Goal: Entertainment & Leisure: Consume media (video, audio)

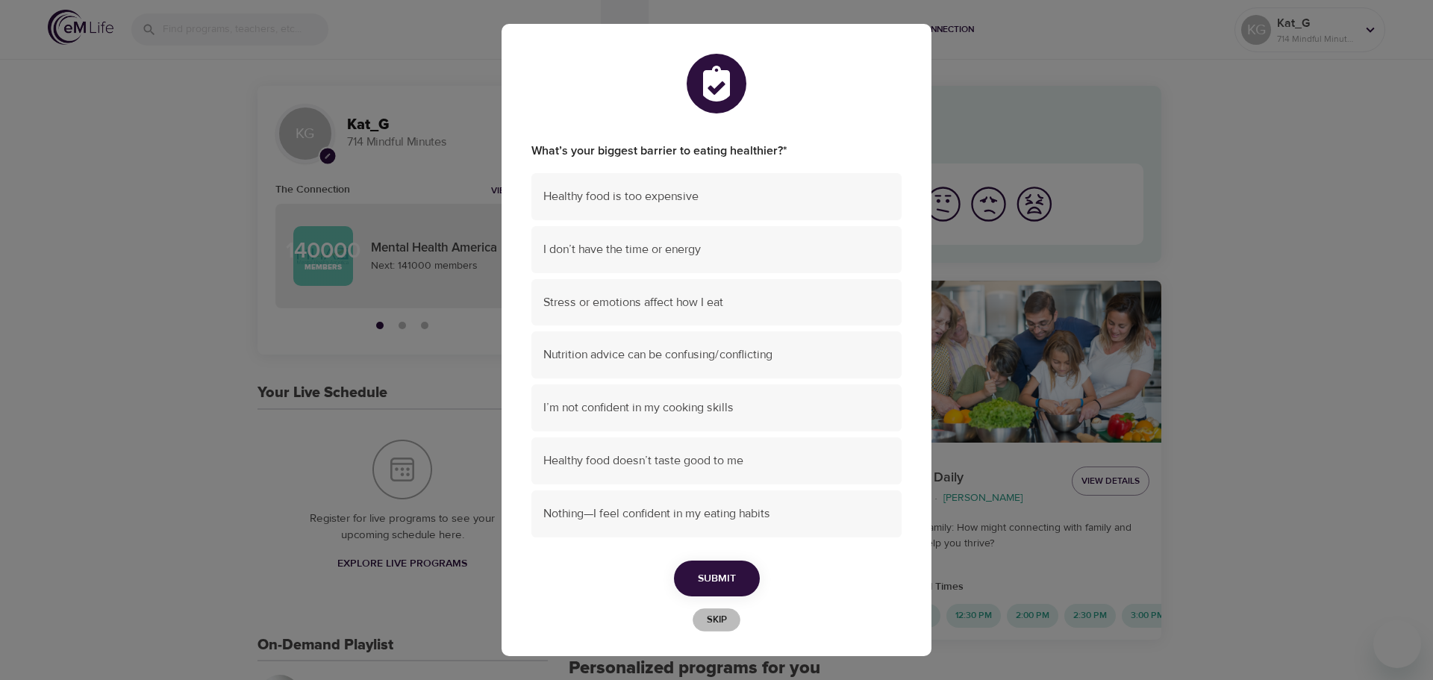
click at [717, 623] on span "Skip" at bounding box center [716, 619] width 33 height 17
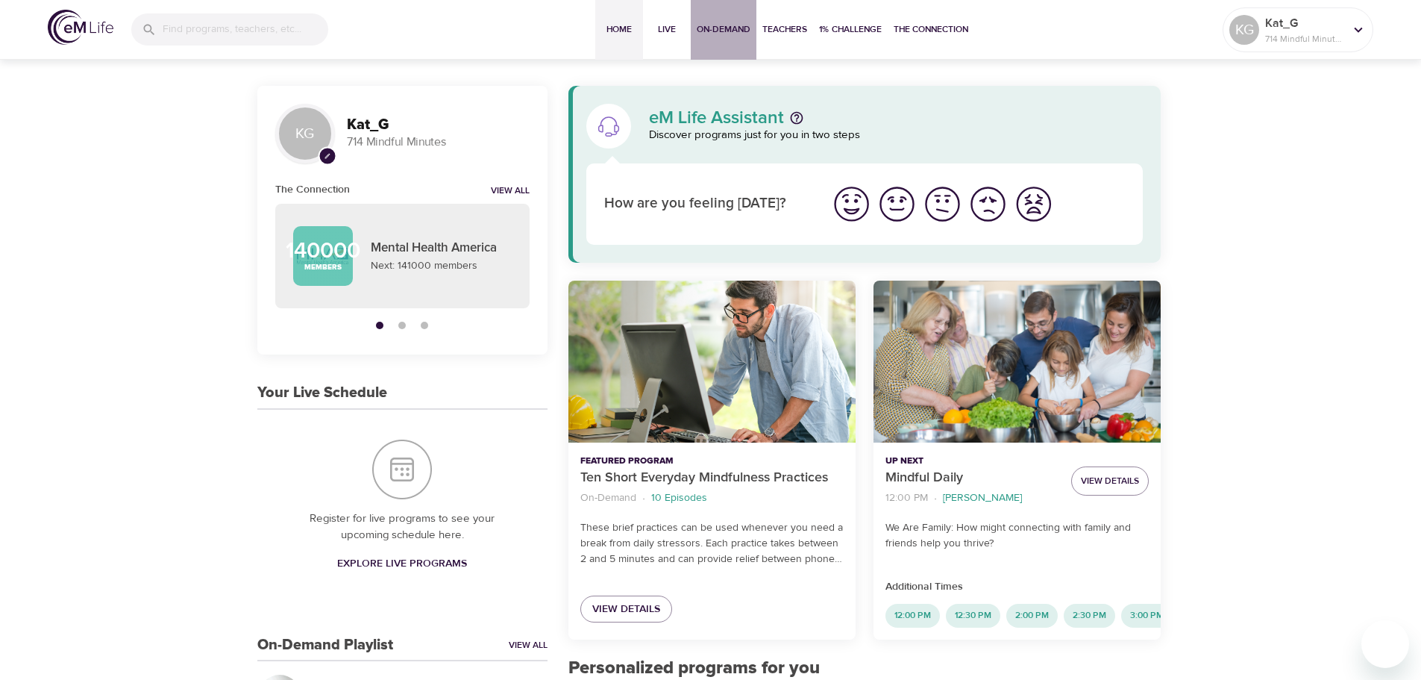
click at [742, 29] on span "On-Demand" at bounding box center [724, 30] width 54 height 16
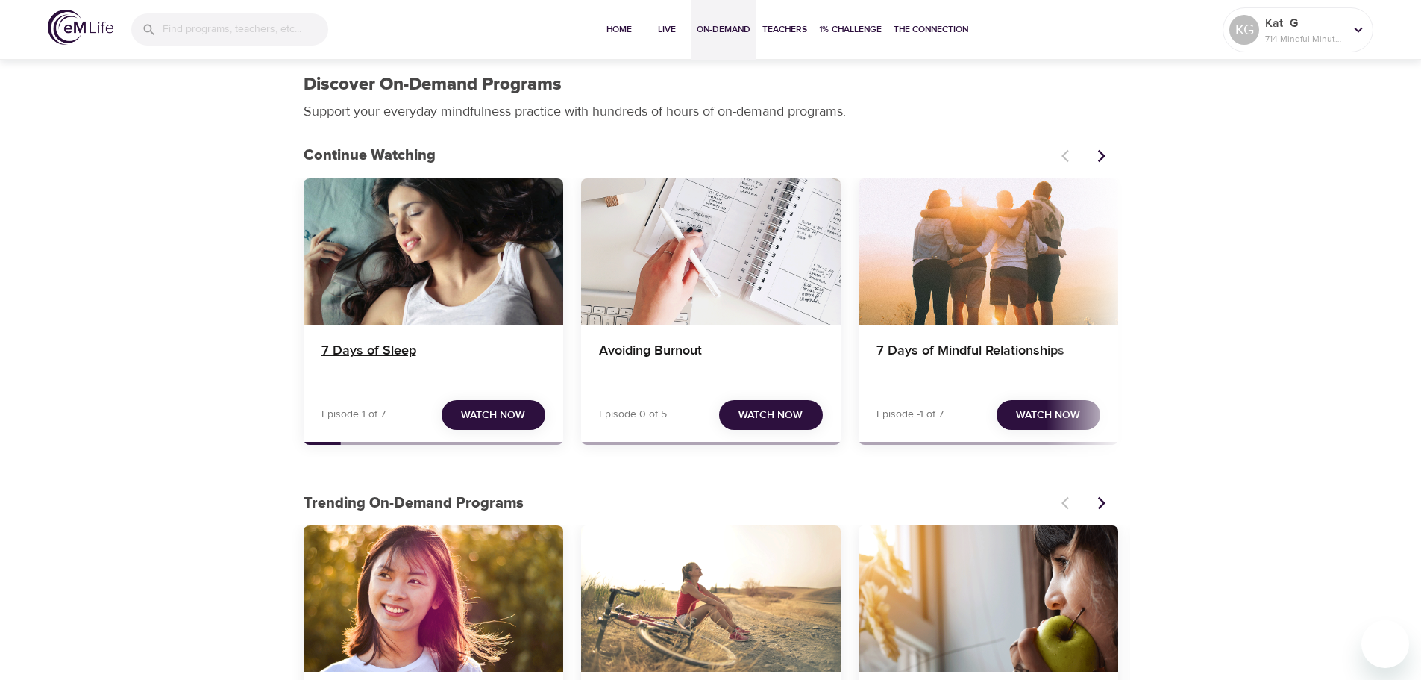
click at [384, 353] on h4 "7 Days of Sleep" at bounding box center [434, 360] width 224 height 36
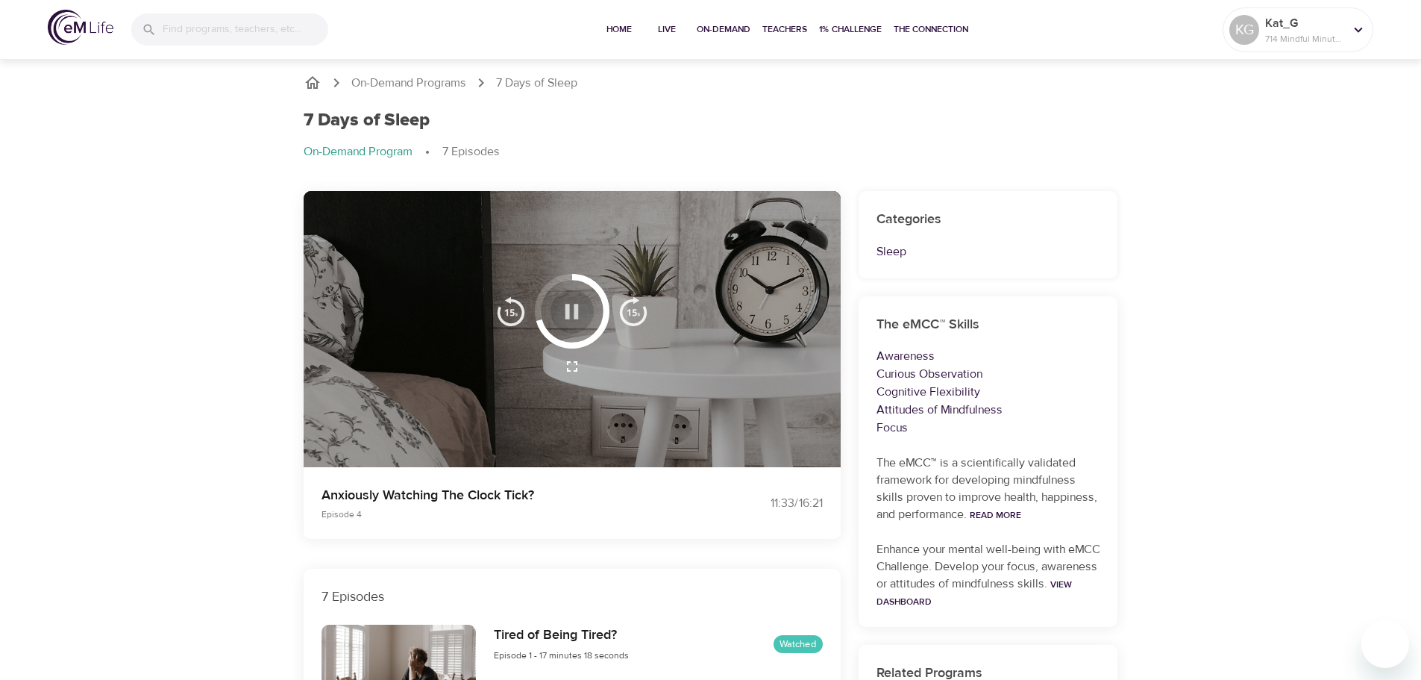
click at [564, 314] on icon "button" at bounding box center [572, 311] width 26 height 26
